Goal: Download file/media

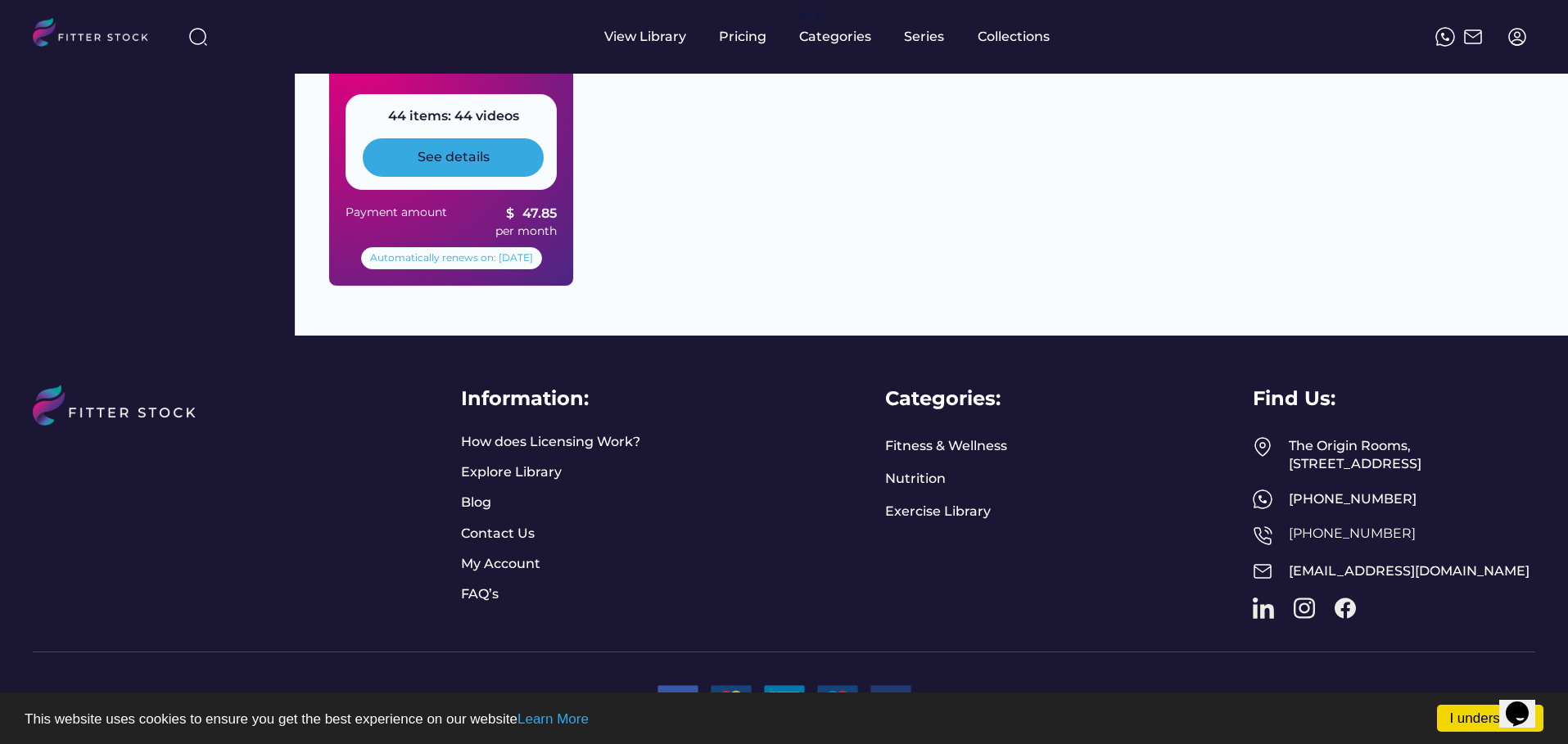
click at [475, 148] on div "See details" at bounding box center [453, 157] width 72 height 18
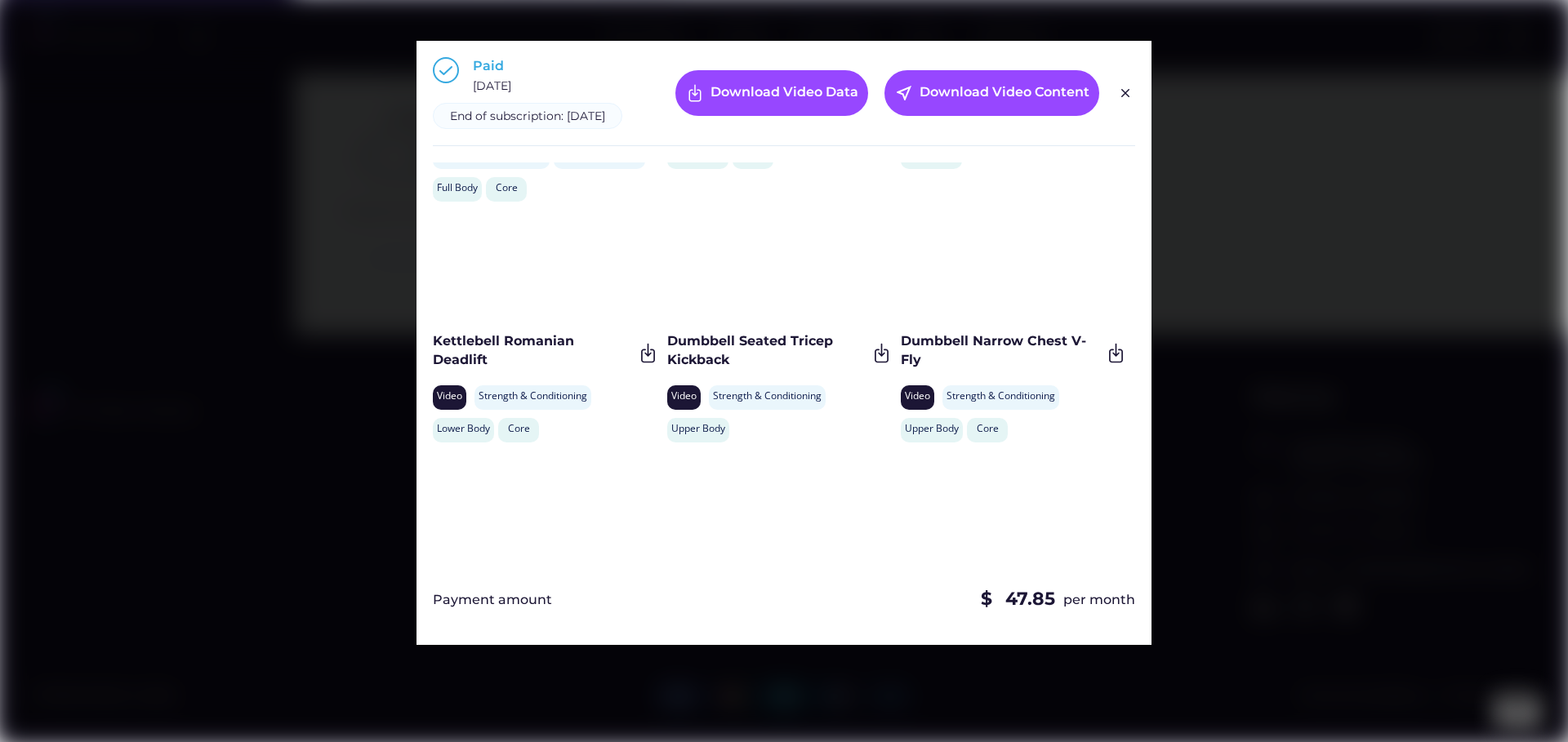
scroll to position [3527, 0]
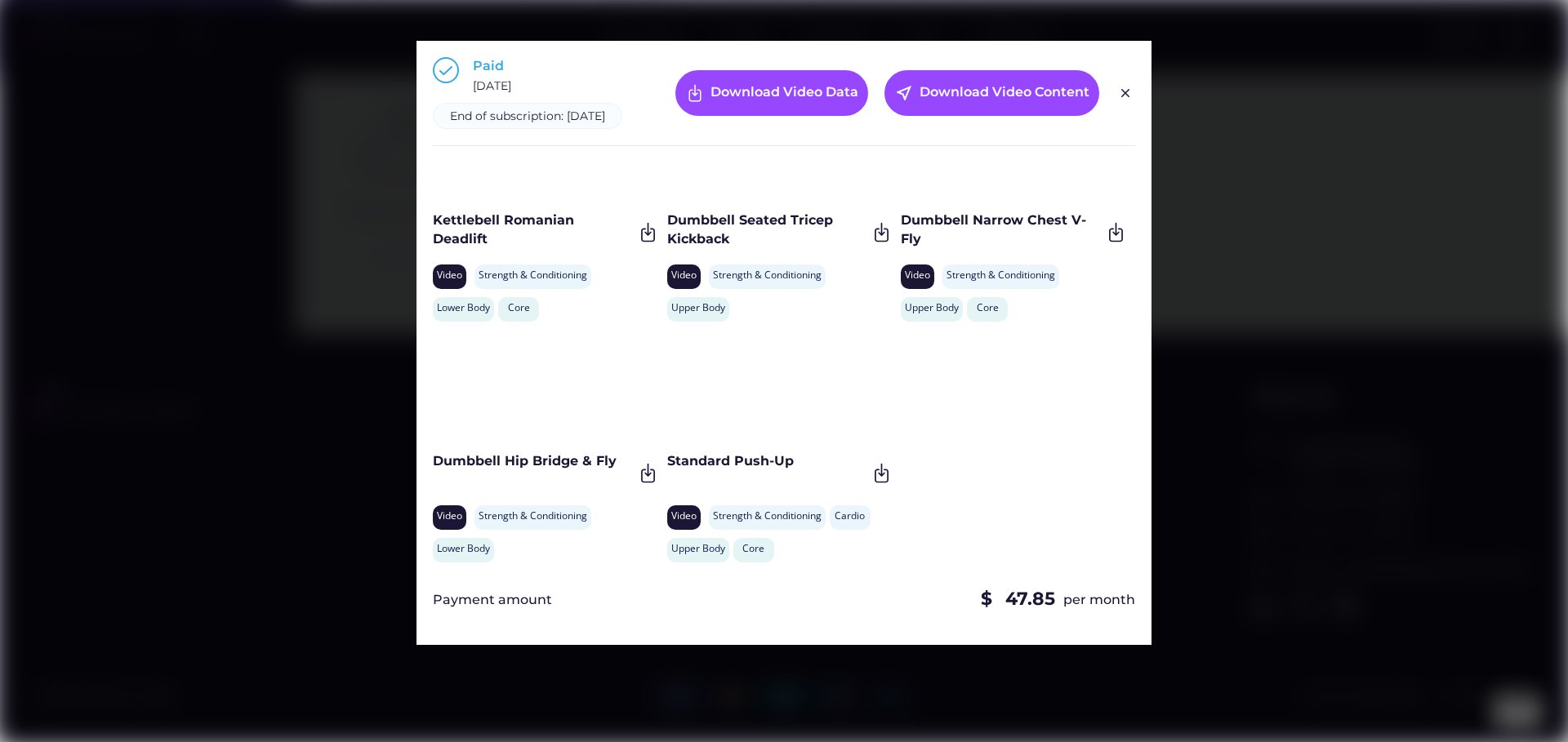
click at [955, 461] on div "Dumbbell Seated Elbow Rolls Video Strength & Conditioning Stretch & Mobilise Up…" at bounding box center [784, 366] width 702 height 409
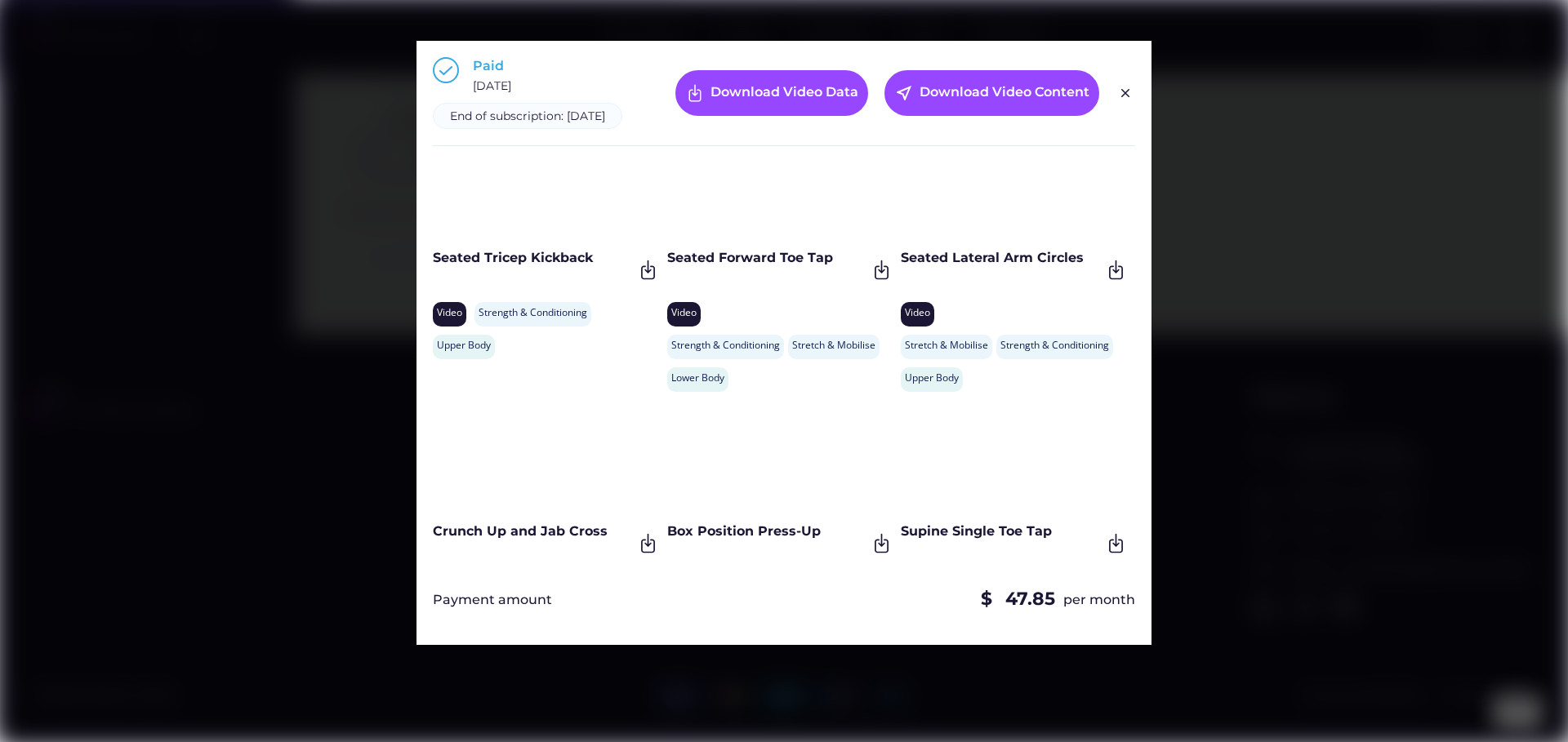
scroll to position [0, 0]
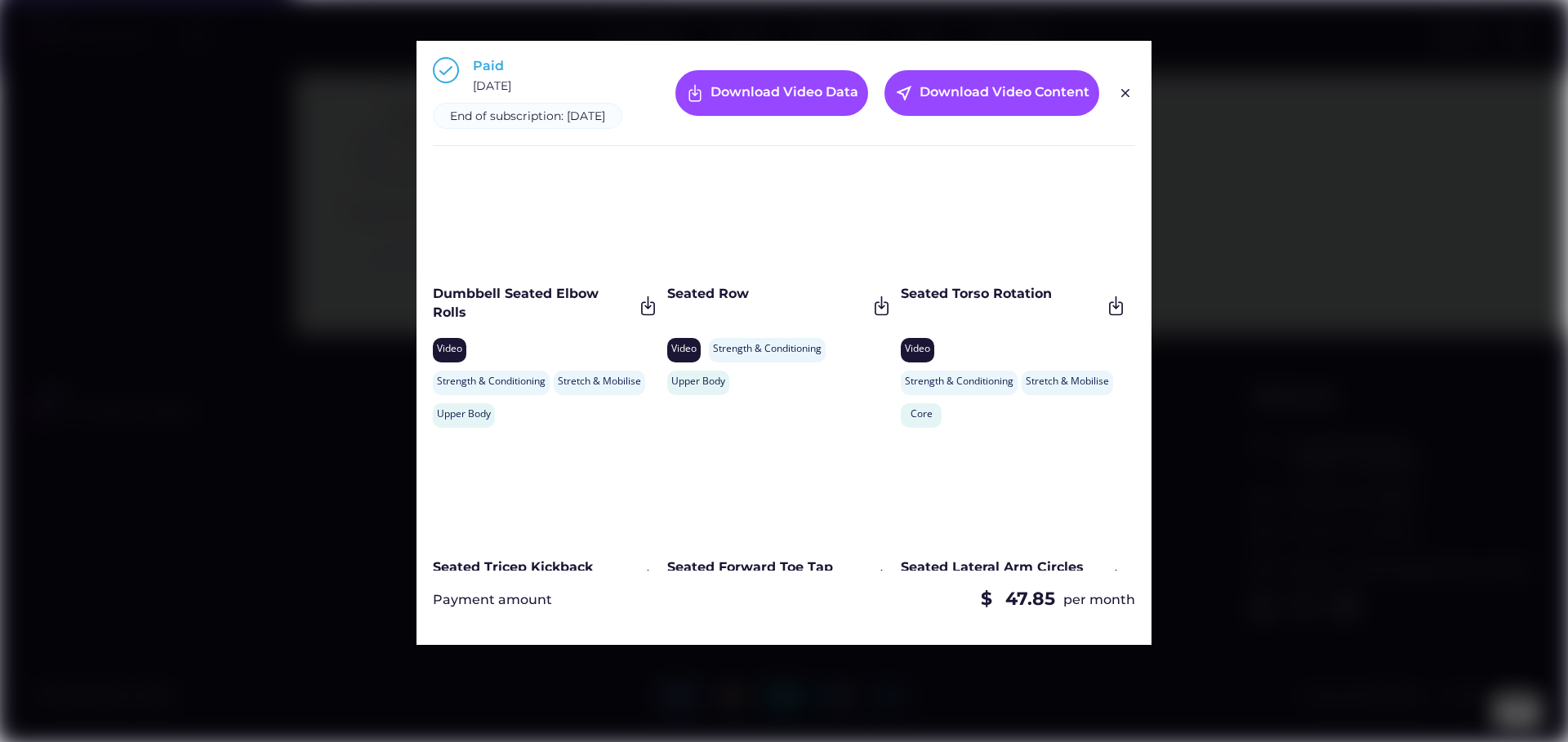
click at [872, 393] on div "Video Strength & Conditioning Upper Body" at bounding box center [780, 366] width 227 height 57
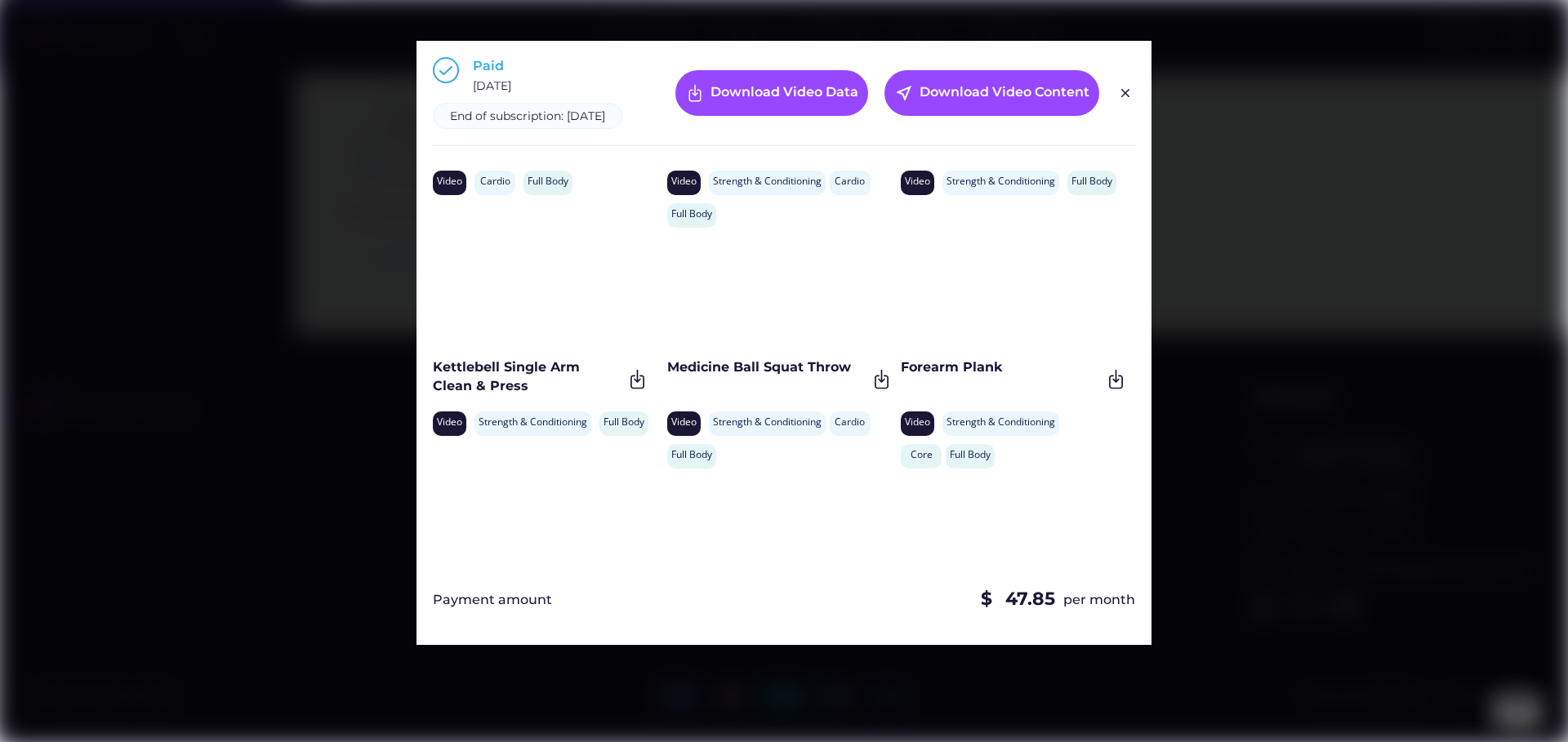
click at [835, 400] on div "Medicine Ball Squat Throw" at bounding box center [767, 379] width 200 height 41
click at [876, 390] on img at bounding box center [882, 379] width 22 height 22
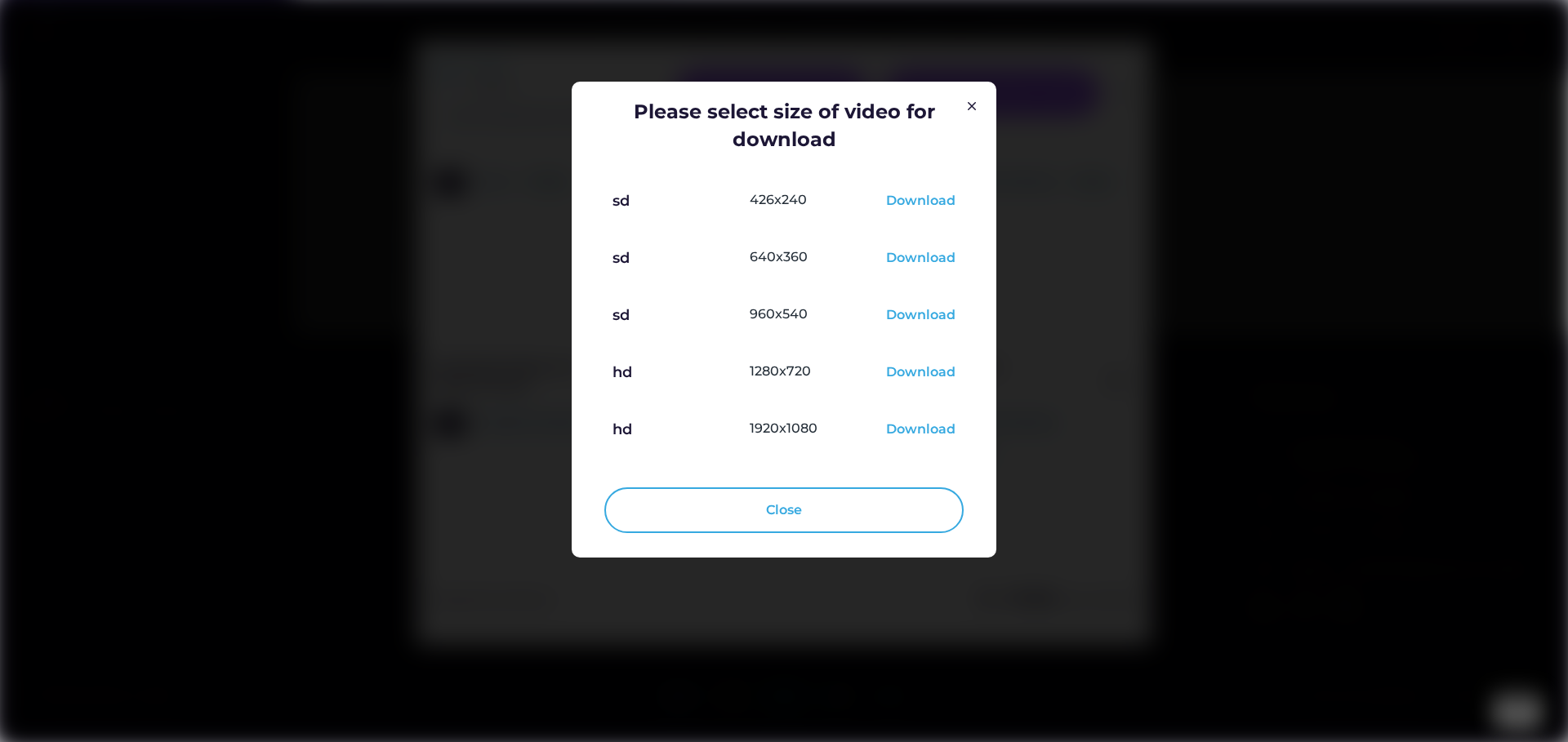
click at [939, 432] on div "Download" at bounding box center [921, 430] width 70 height 20
click at [976, 120] on div "Please select size of video for download sd 426x240 Download sd 640x360 Downloa…" at bounding box center [784, 319] width 425 height 476
click at [972, 111] on img at bounding box center [973, 106] width 20 height 20
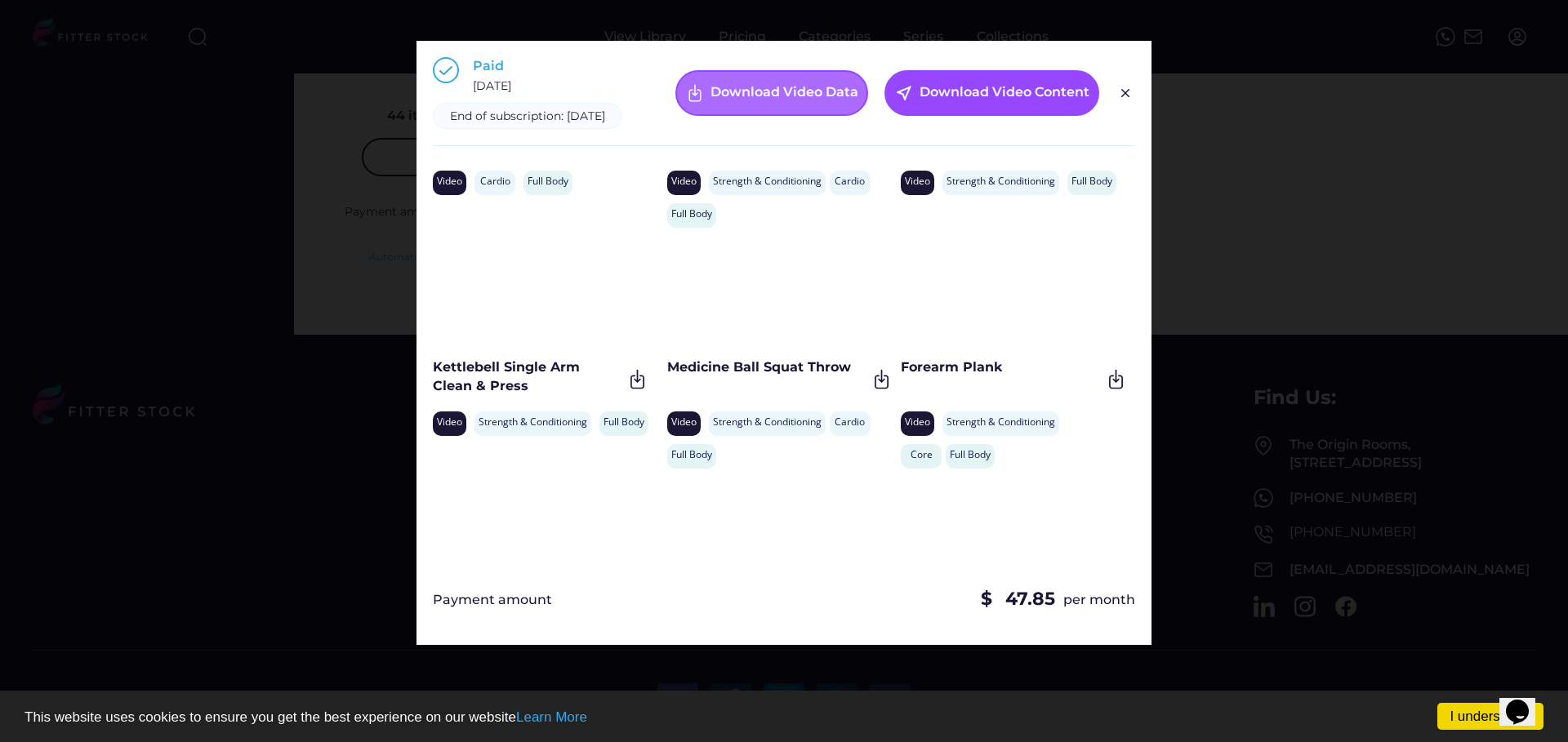
click at [827, 103] on div "Download Video Data" at bounding box center [784, 93] width 148 height 20
